Goal: Find specific page/section: Find specific page/section

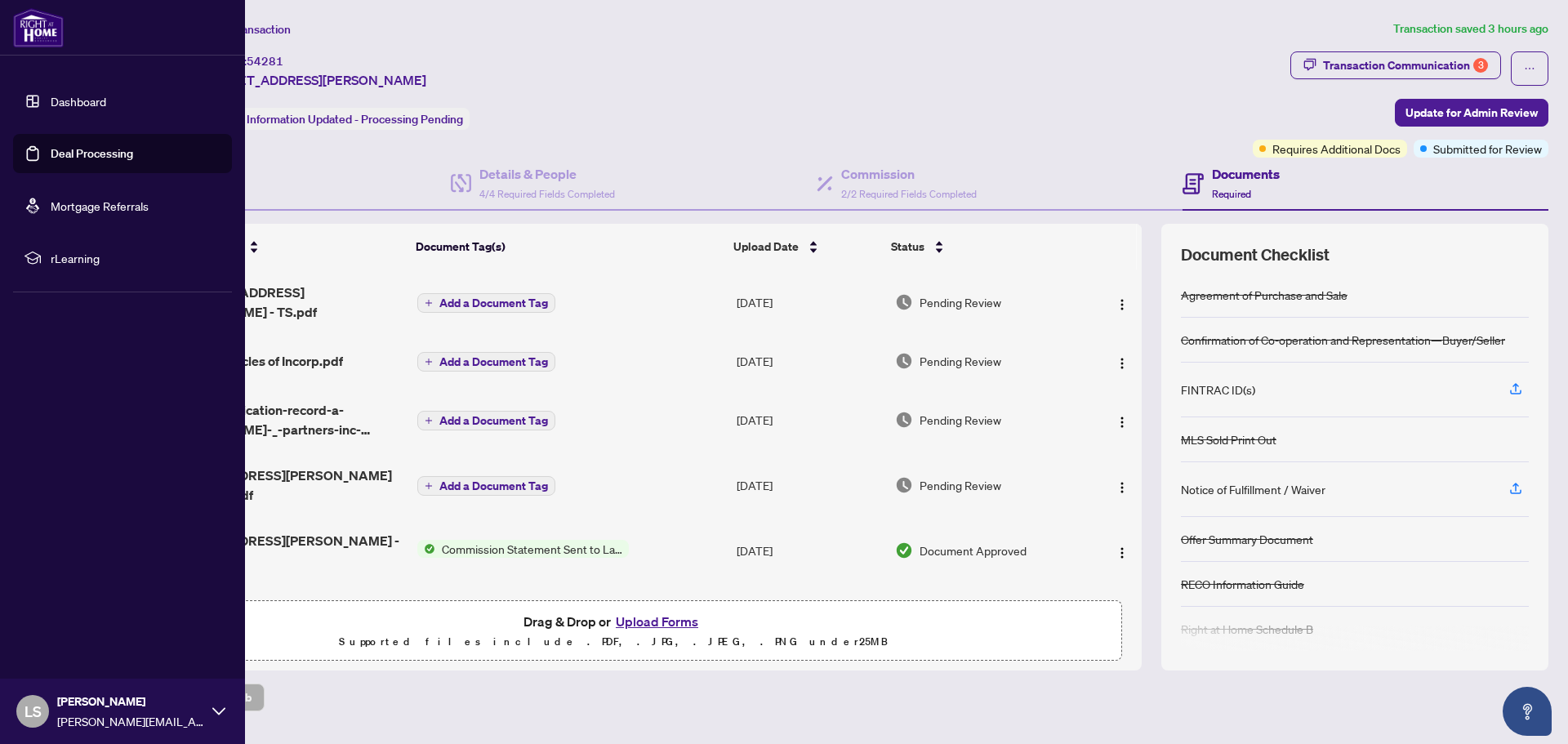
click at [91, 98] on link "Dashboard" at bounding box center [77, 100] width 55 height 14
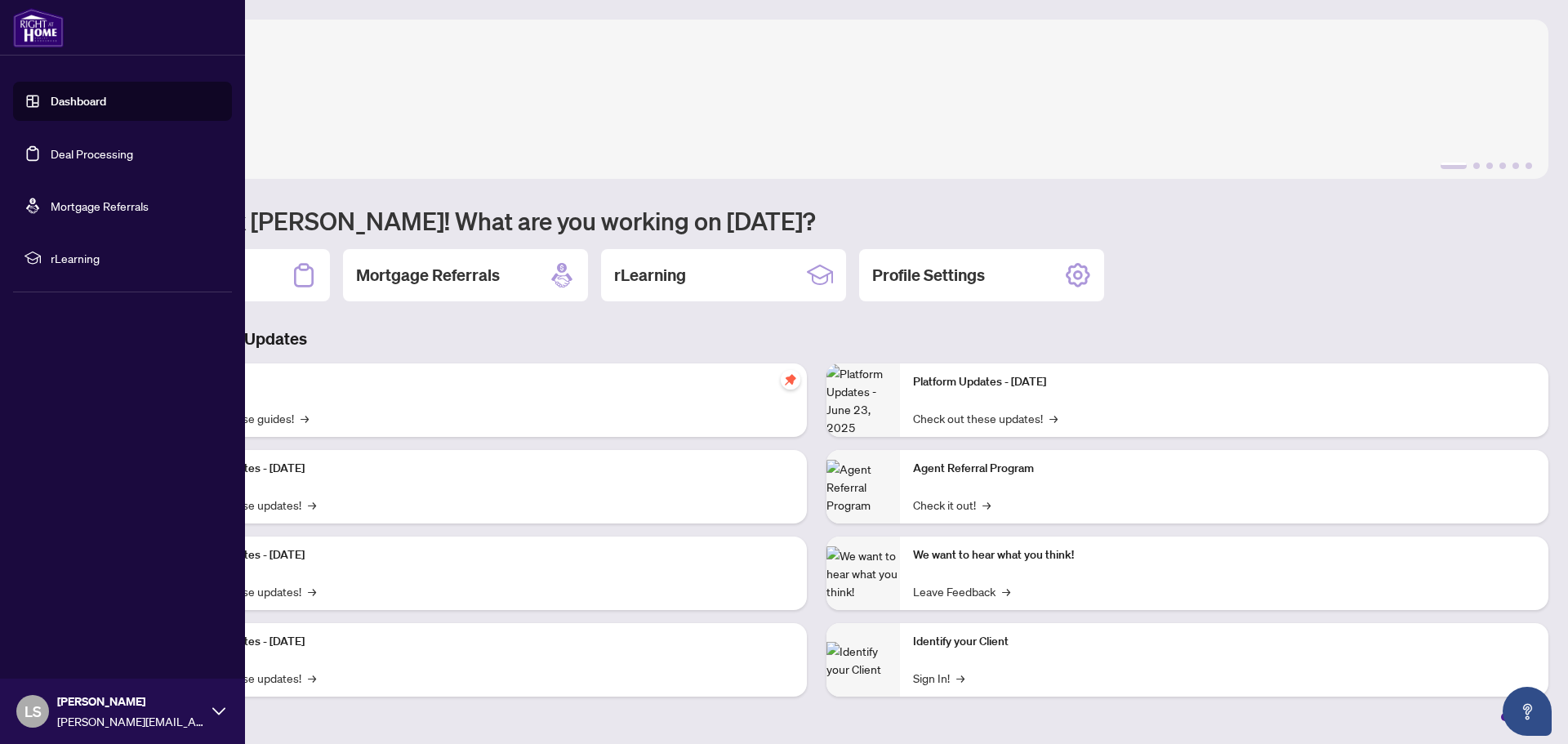
click at [89, 158] on link "Deal Processing" at bounding box center [91, 153] width 83 height 14
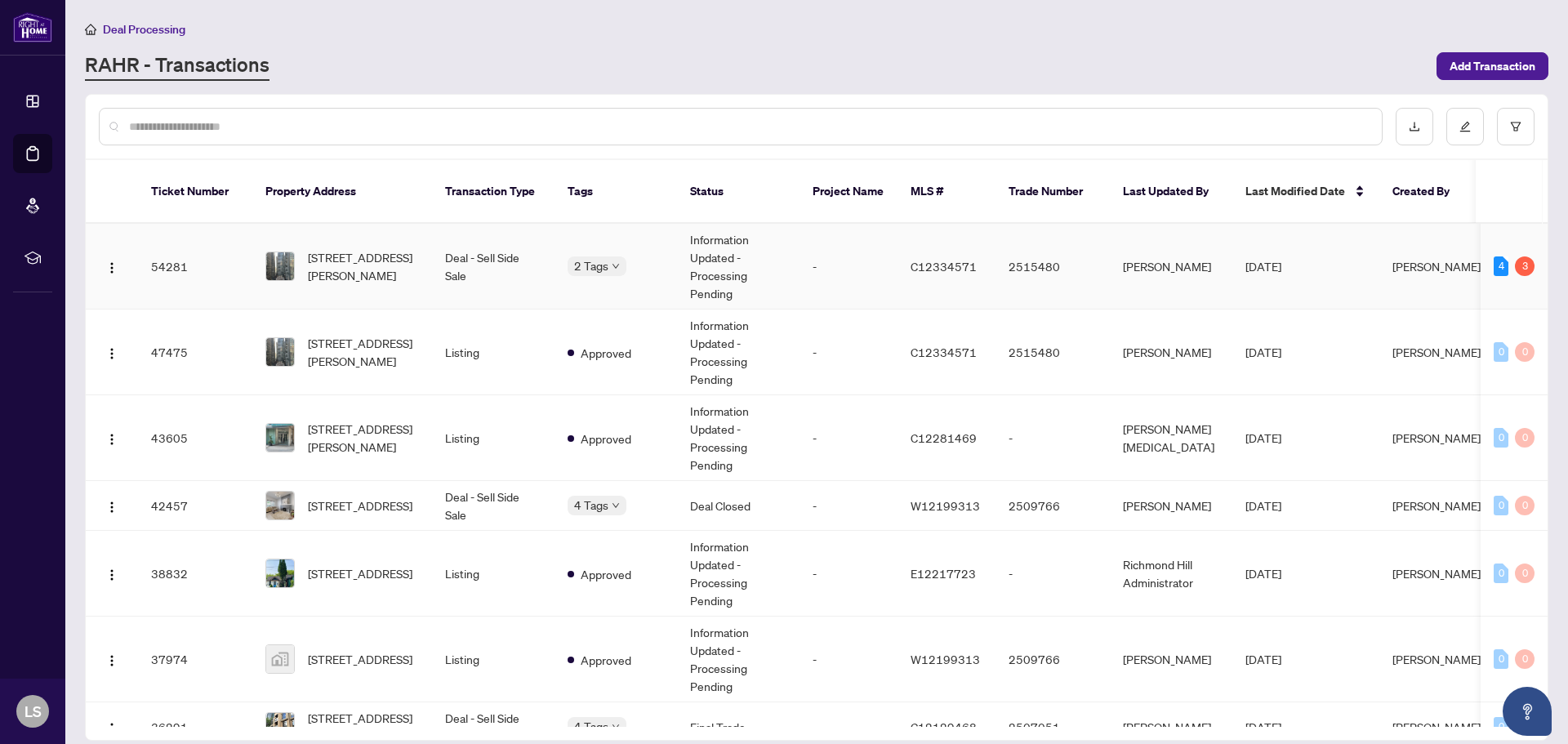
click at [478, 248] on td "Deal - Sell Side Sale" at bounding box center [494, 266] width 123 height 86
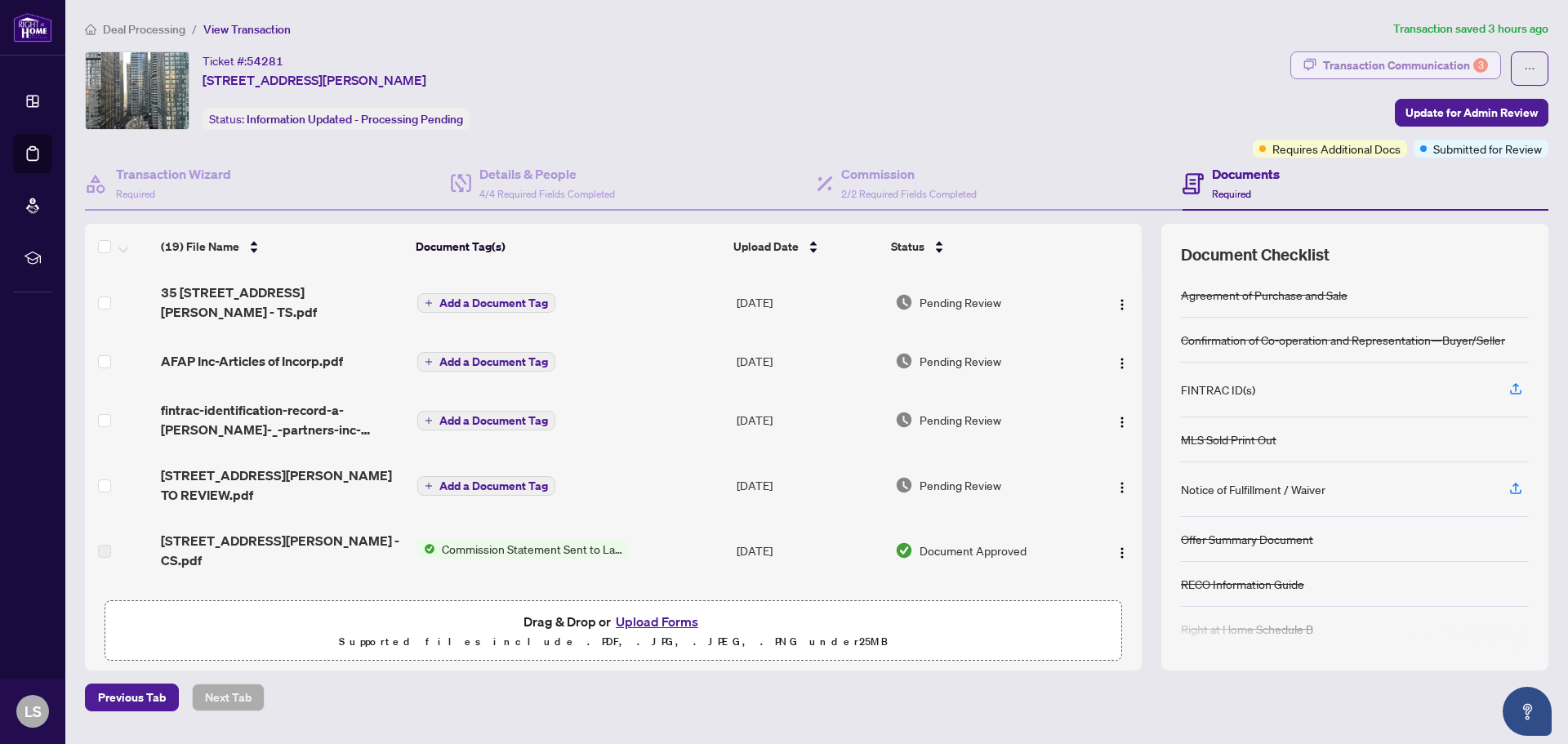
click at [1419, 54] on div "Transaction Communication 3" at bounding box center [1405, 65] width 165 height 26
